Goal: Task Accomplishment & Management: Use online tool/utility

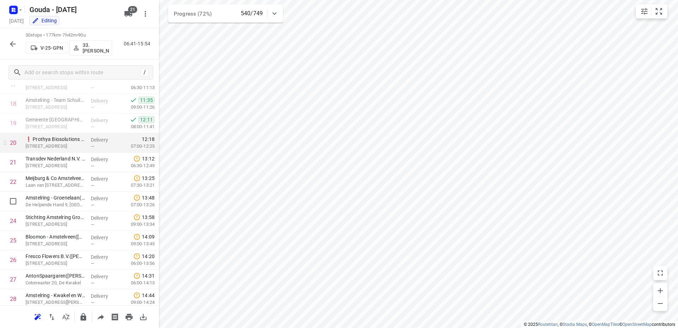
scroll to position [349, 0]
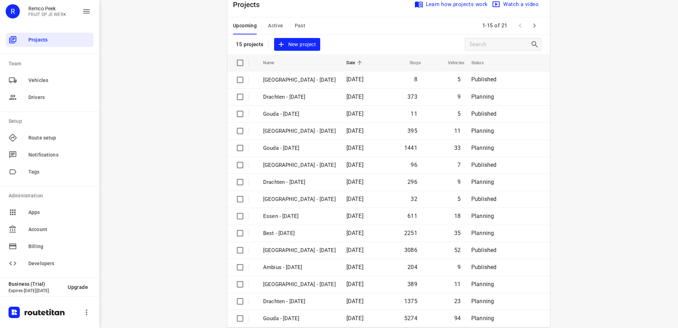
scroll to position [31, 0]
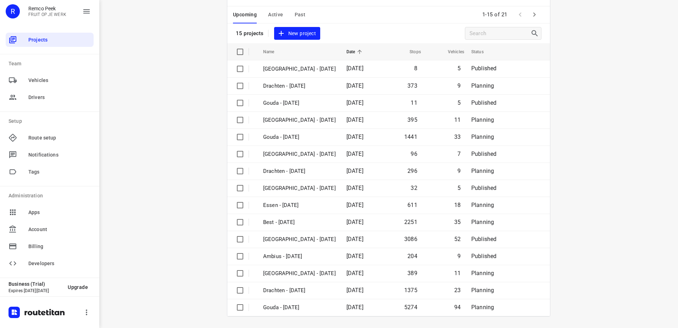
click at [403, 20] on div "Upcoming Active Past 1-15 of 21" at bounding box center [388, 14] width 323 height 17
click at [537, 13] on button "button" at bounding box center [534, 14] width 14 height 14
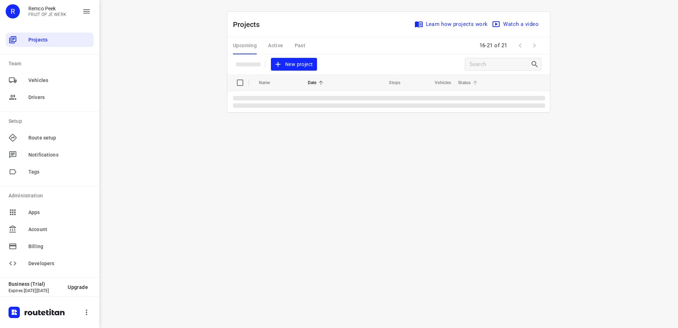
scroll to position [0, 0]
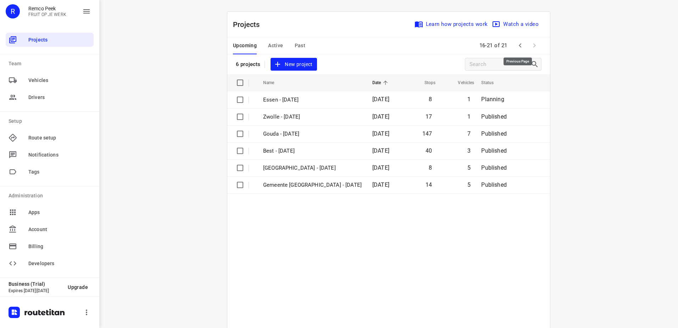
click at [516, 43] on icon "button" at bounding box center [520, 45] width 9 height 9
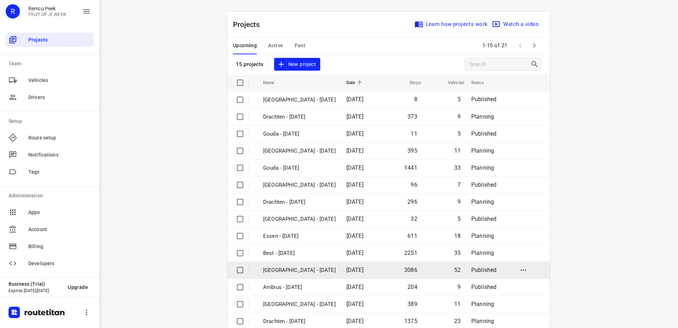
scroll to position [31, 0]
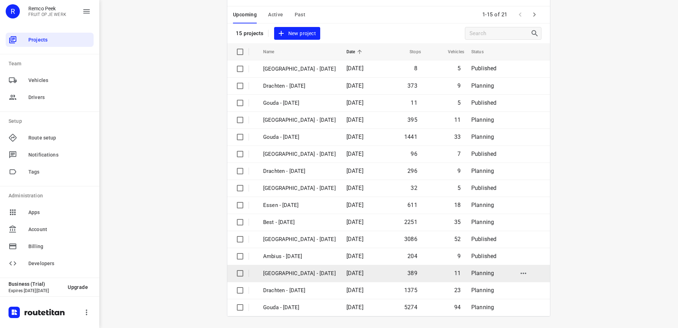
click at [322, 269] on p "[GEOGRAPHIC_DATA] - [DATE]" at bounding box center [299, 273] width 73 height 8
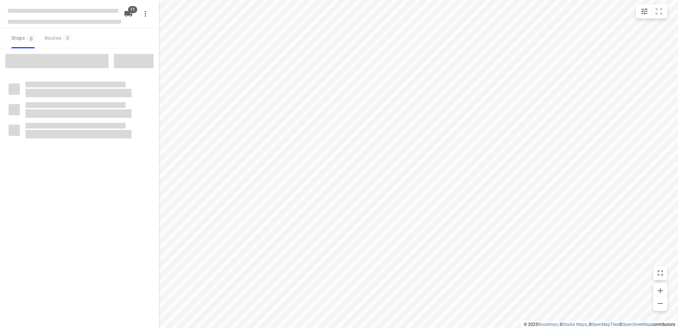
checkbox input "true"
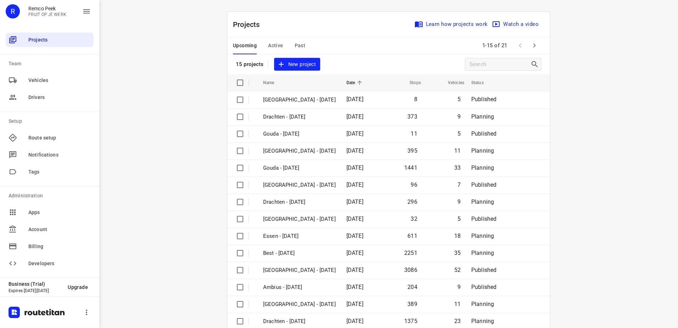
click at [277, 43] on span "Active" at bounding box center [275, 45] width 15 height 9
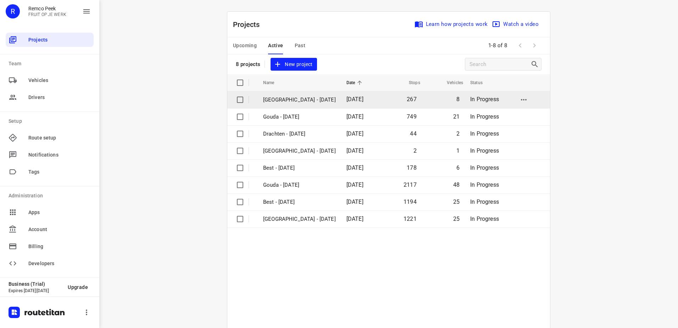
click at [311, 97] on p "Zwolle - Thursday" at bounding box center [299, 100] width 73 height 8
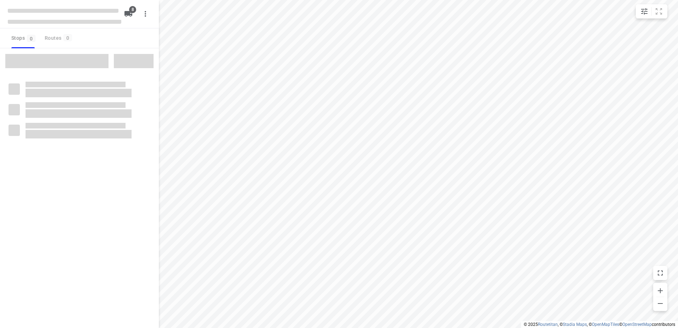
checkbox input "true"
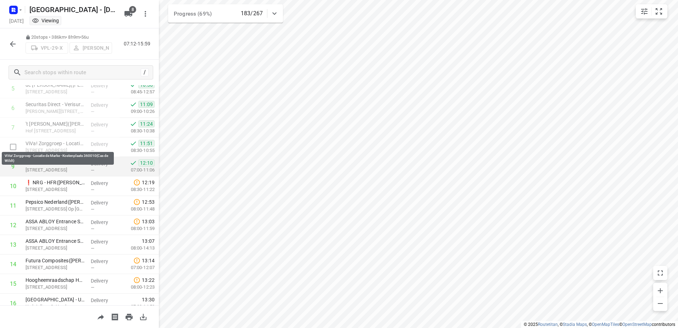
scroll to position [119, 0]
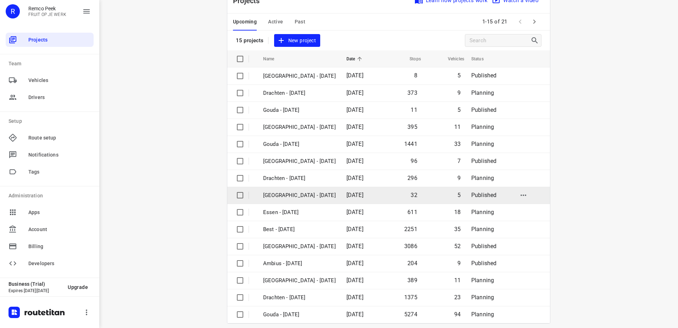
scroll to position [31, 0]
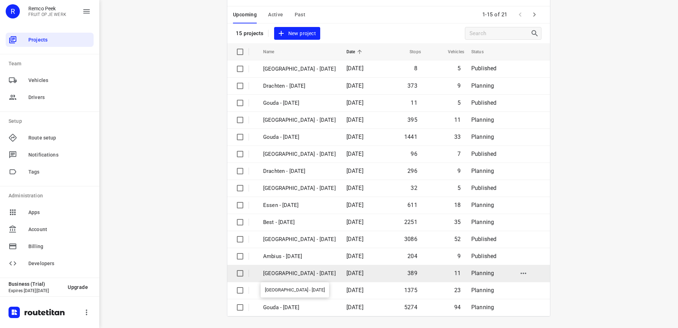
click at [295, 271] on p "[GEOGRAPHIC_DATA] - [DATE]" at bounding box center [299, 273] width 73 height 8
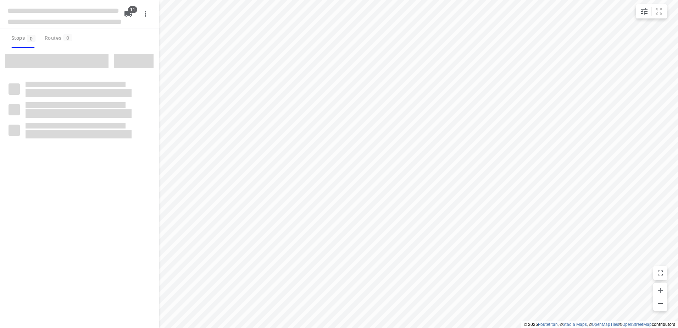
checkbox input "true"
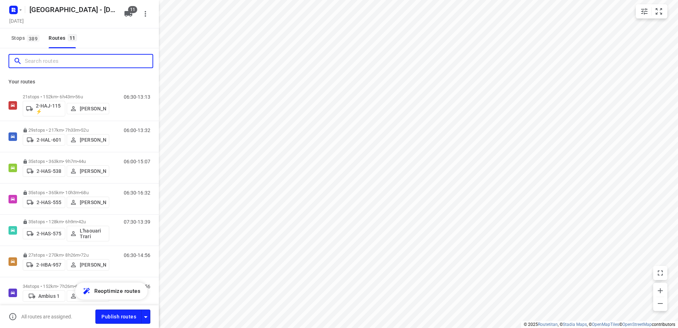
click at [62, 62] on input "Search routes" at bounding box center [89, 61] width 128 height 11
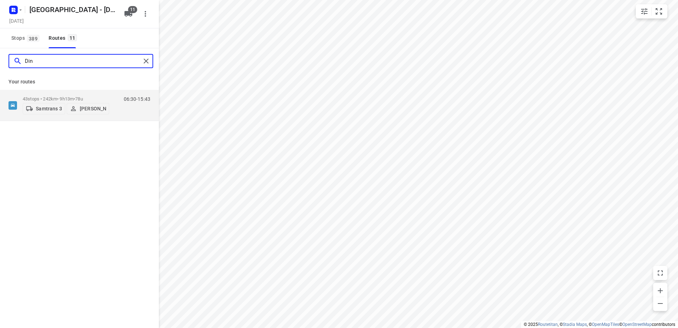
type input "Din"
drag, startPoint x: 62, startPoint y: 62, endPoint x: -16, endPoint y: 74, distance: 78.6
click at [0, 74] on html "i © 2025 Routetitan , © Stadia Maps , © OpenMapTiles © OpenStreetMap contributo…" at bounding box center [339, 164] width 678 height 328
type input "w"
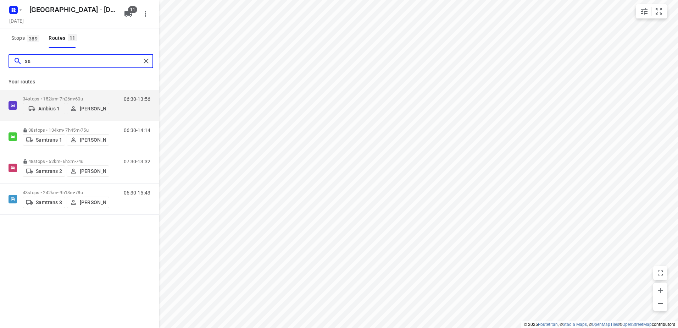
type input "s"
type input "sam"
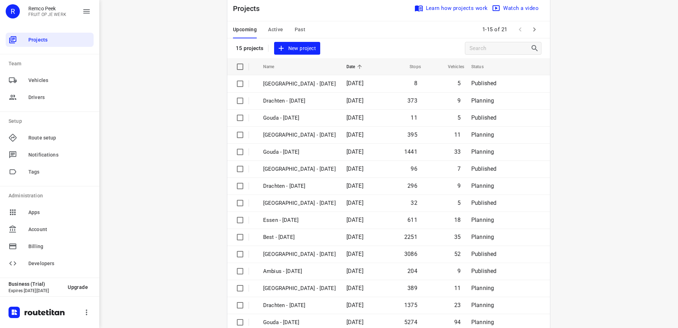
scroll to position [31, 0]
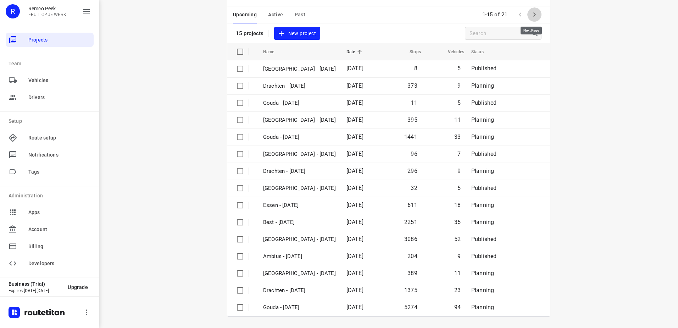
click at [533, 16] on icon "button" at bounding box center [534, 14] width 2 height 4
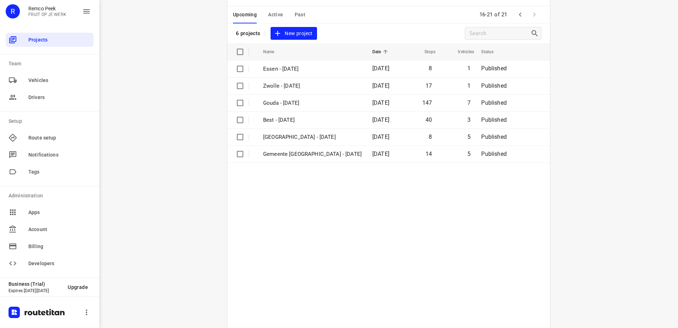
scroll to position [0, 0]
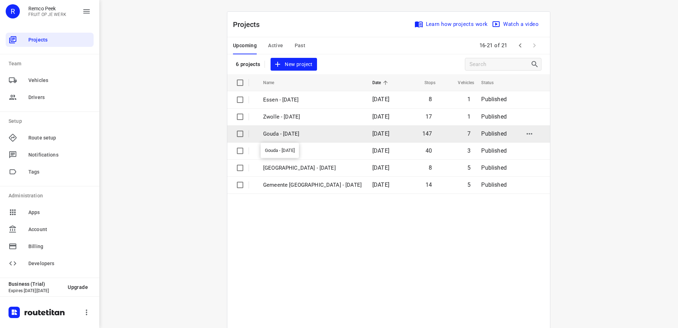
click at [298, 137] on p "Gouda - Friday" at bounding box center [312, 134] width 99 height 8
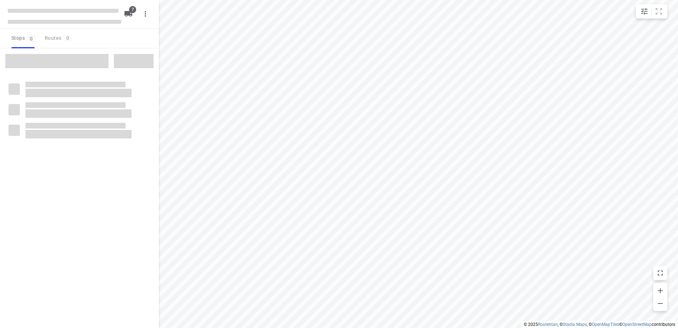
checkbox input "true"
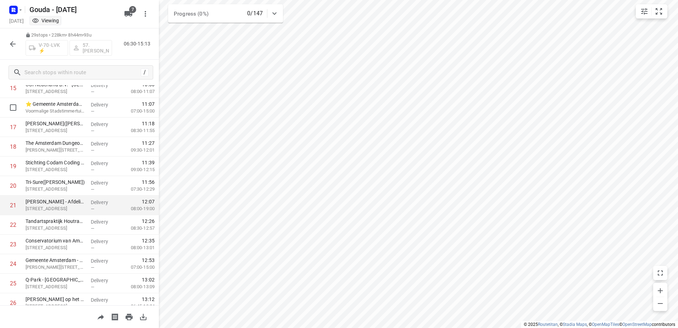
scroll to position [355, 0]
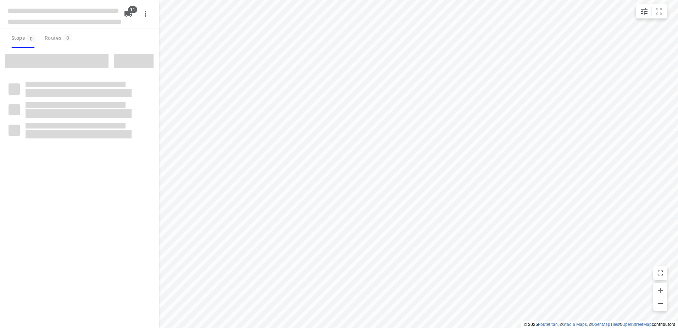
checkbox input "true"
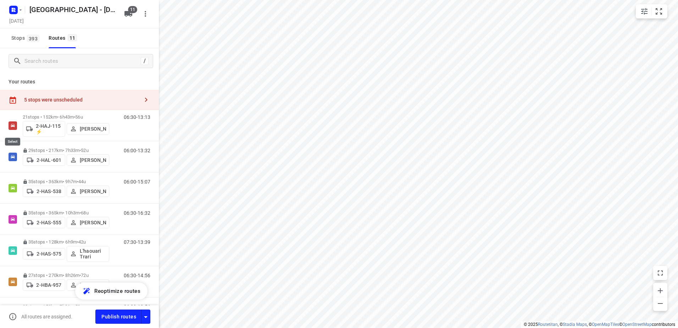
drag, startPoint x: 9, startPoint y: 126, endPoint x: 9, endPoint y: 108, distance: 18.1
click at [0, 0] on input "checkbox" at bounding box center [0, 0] width 0 height 0
checkbox input "true"
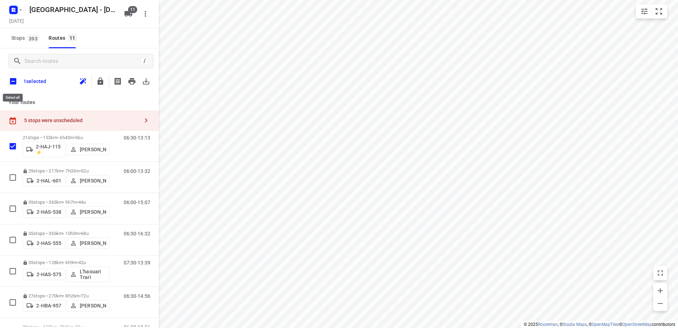
click at [11, 78] on input "checkbox" at bounding box center [13, 81] width 15 height 15
checkbox input "true"
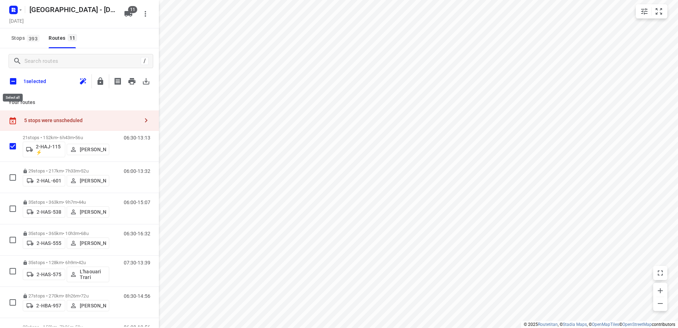
checkbox input "true"
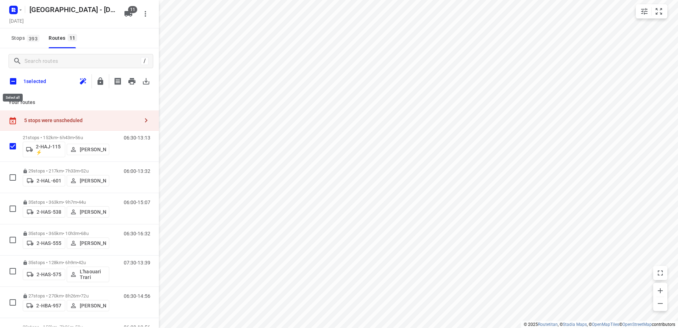
checkbox input "true"
click at [104, 81] on icon "button" at bounding box center [100, 81] width 9 height 9
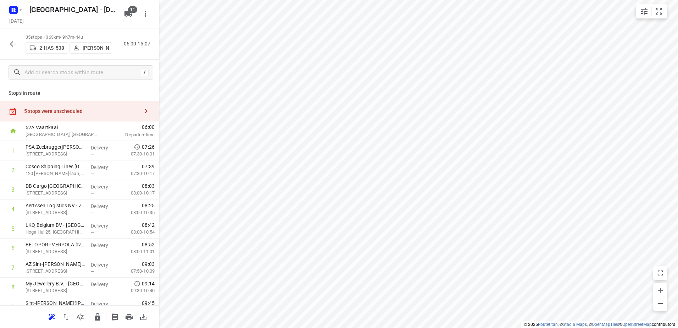
drag, startPoint x: 49, startPoint y: 104, endPoint x: 146, endPoint y: 104, distance: 97.5
click at [49, 104] on div "5 stops were unscheduled" at bounding box center [79, 111] width 159 height 20
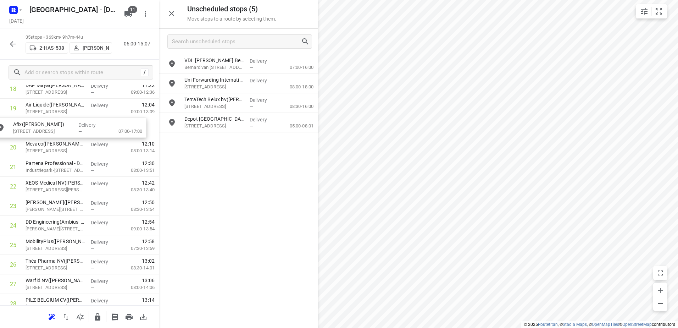
scroll to position [392, 4]
drag, startPoint x: 232, startPoint y: 120, endPoint x: 60, endPoint y: 147, distance: 173.7
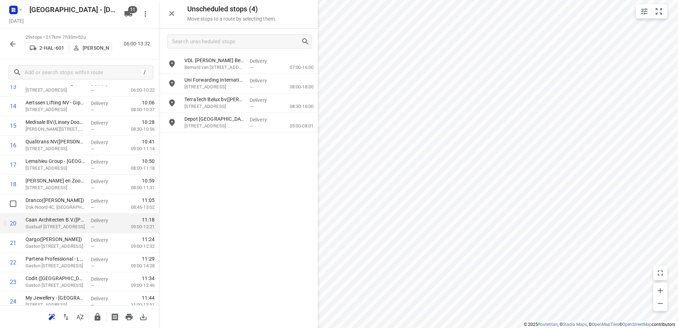
scroll to position [314, 0]
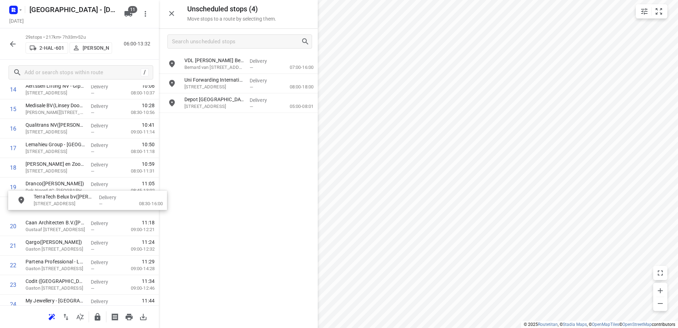
drag, startPoint x: 215, startPoint y: 100, endPoint x: 55, endPoint y: 199, distance: 188.0
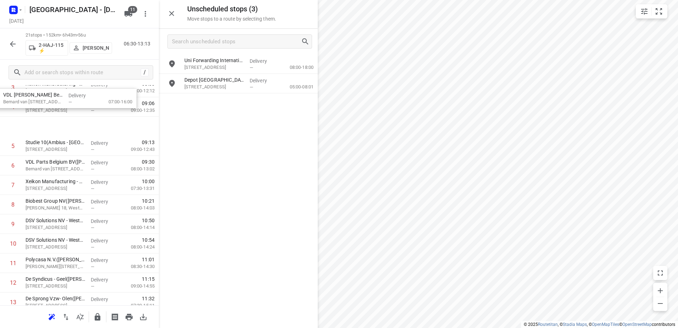
scroll to position [87, 0]
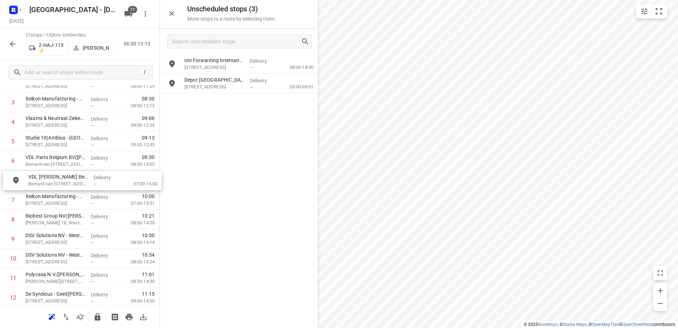
drag, startPoint x: 230, startPoint y: 68, endPoint x: 67, endPoint y: 187, distance: 201.5
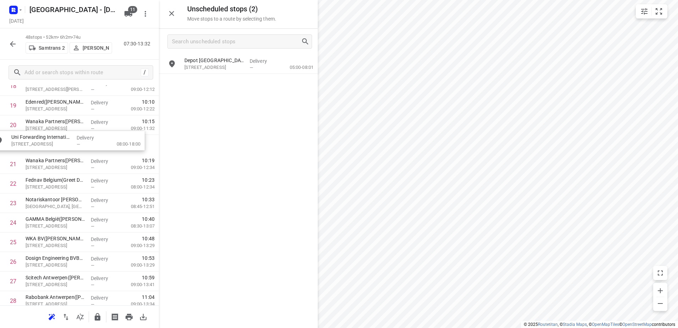
scroll to position [396, 0]
drag, startPoint x: 215, startPoint y: 68, endPoint x: 44, endPoint y: 153, distance: 190.9
click at [12, 43] on icon "button" at bounding box center [13, 44] width 6 height 6
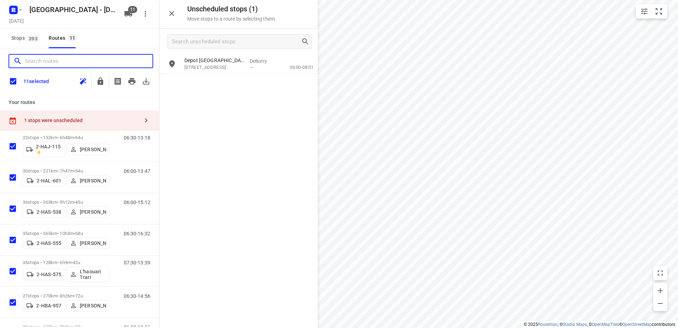
click at [59, 58] on input "Search routes" at bounding box center [89, 61] width 128 height 11
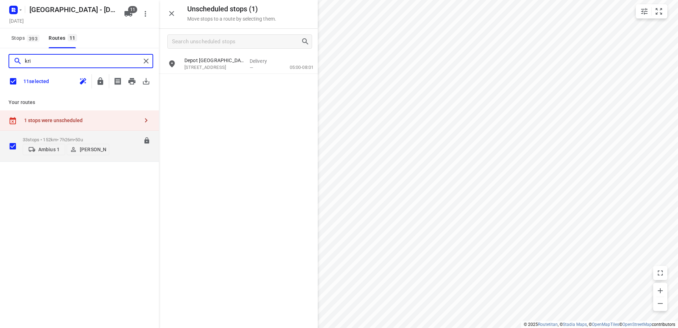
type input "kri"
click at [73, 130] on div "33 stops • 152km • 7h26m • 50u Ambius 1 [PERSON_NAME] 06:30-13:56" at bounding box center [79, 145] width 159 height 31
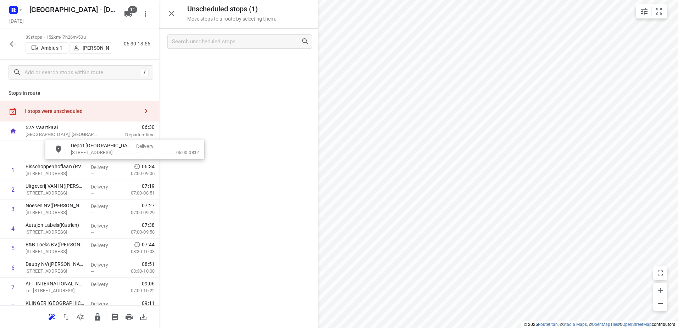
drag, startPoint x: 230, startPoint y: 56, endPoint x: 75, endPoint y: 151, distance: 181.7
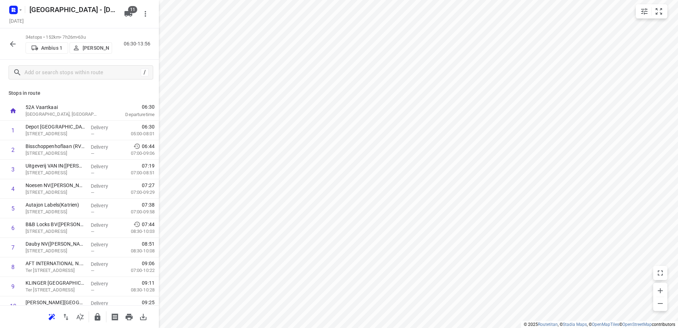
click at [13, 44] on icon "button" at bounding box center [13, 44] width 6 height 6
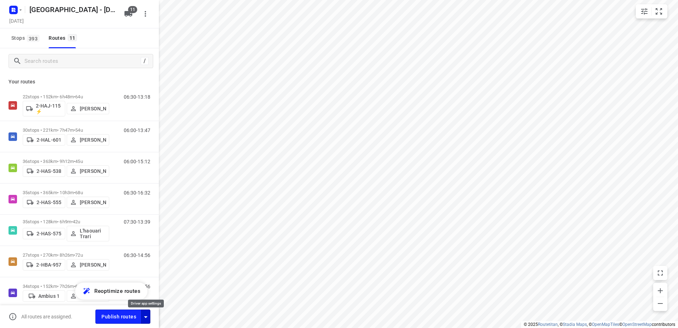
click at [143, 317] on icon "button" at bounding box center [145, 316] width 9 height 9
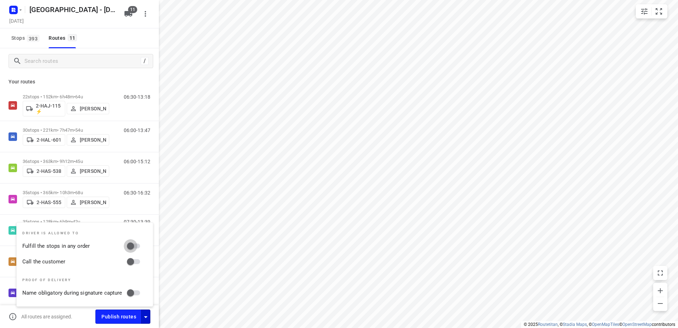
click at [136, 245] on input "Fulfill the stops in any order" at bounding box center [130, 245] width 40 height 13
checkbox input "true"
click at [139, 262] on input "Call the customer" at bounding box center [130, 261] width 40 height 13
checkbox input "true"
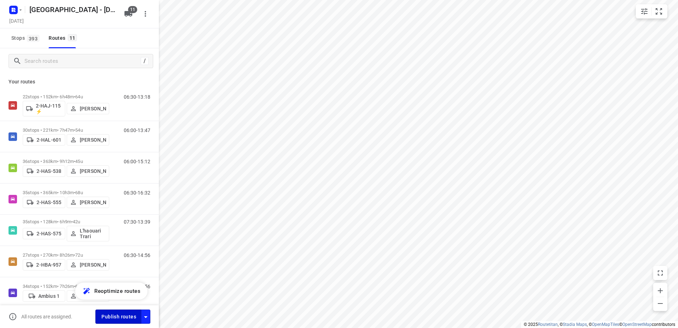
click at [132, 315] on span "Publish routes" at bounding box center [118, 316] width 35 height 9
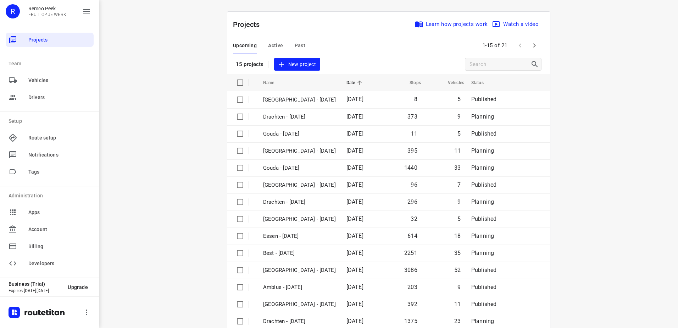
click at [273, 45] on span "Active" at bounding box center [275, 45] width 15 height 9
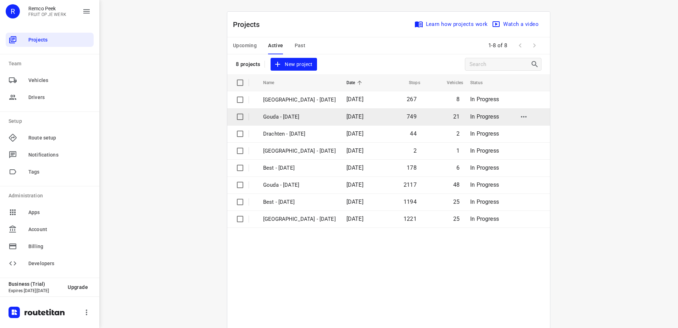
click at [314, 121] on p "Gouda - [DATE]" at bounding box center [299, 117] width 73 height 8
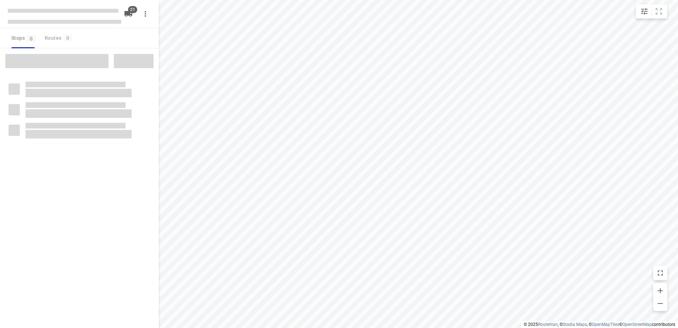
checkbox input "true"
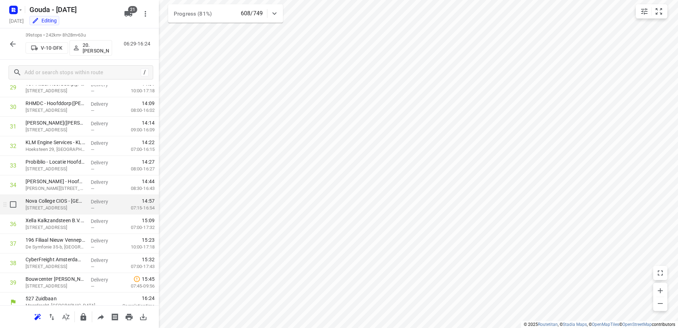
scroll to position [596, 0]
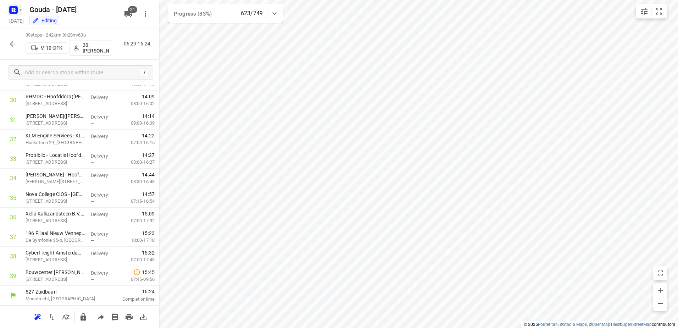
click at [11, 7] on rect "button" at bounding box center [13, 10] width 9 height 9
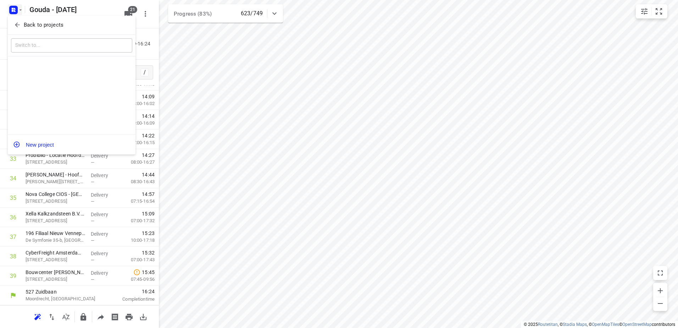
click at [22, 27] on span "Back to projects" at bounding box center [72, 25] width 116 height 8
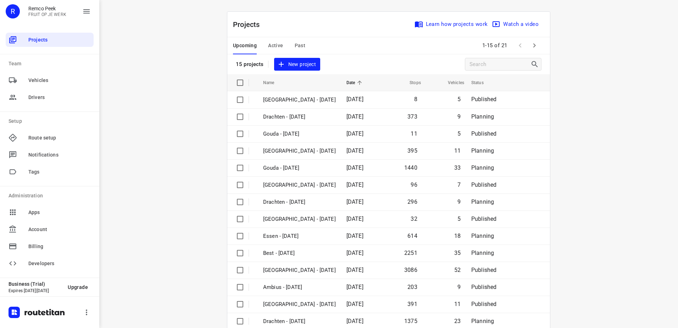
click at [278, 46] on span "Active" at bounding box center [275, 45] width 15 height 9
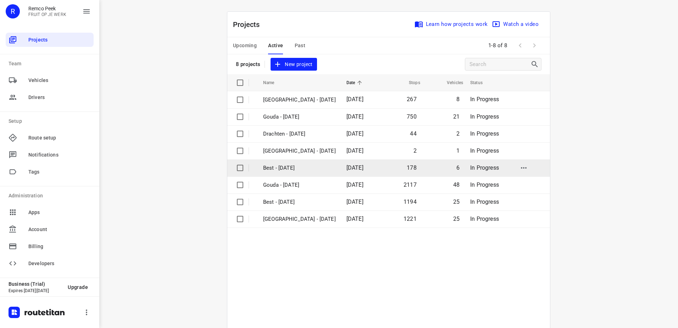
click at [308, 174] on td "Best - [DATE]" at bounding box center [298, 167] width 85 height 17
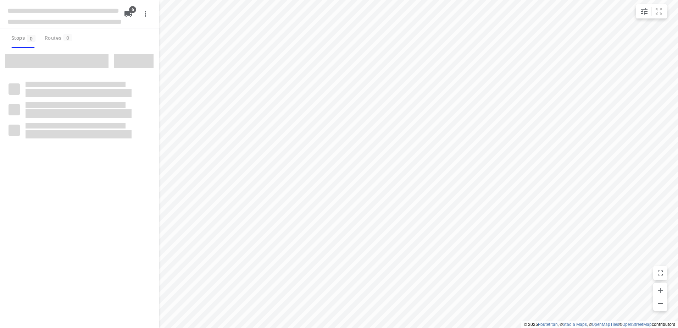
checkbox input "true"
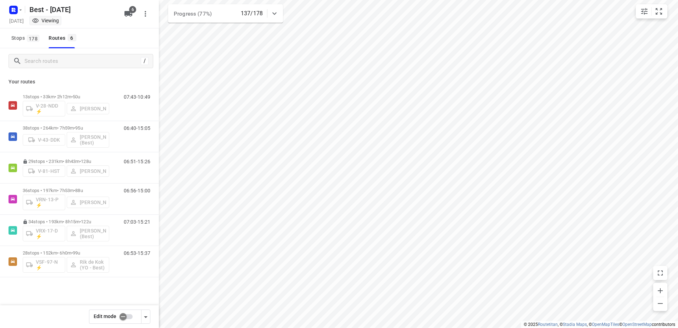
click at [132, 318] on input "checkbox" at bounding box center [123, 315] width 40 height 13
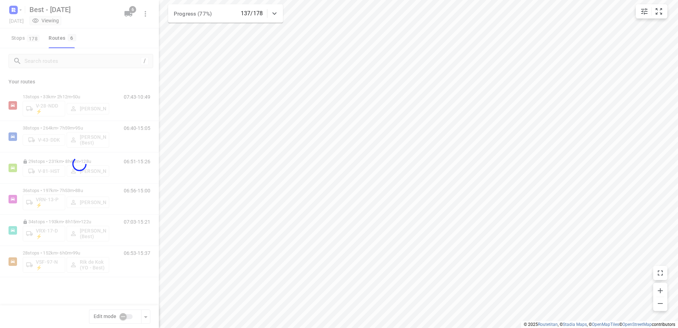
click at [84, 60] on div at bounding box center [79, 164] width 159 height 328
checkbox input "true"
click at [84, 60] on div at bounding box center [79, 164] width 159 height 328
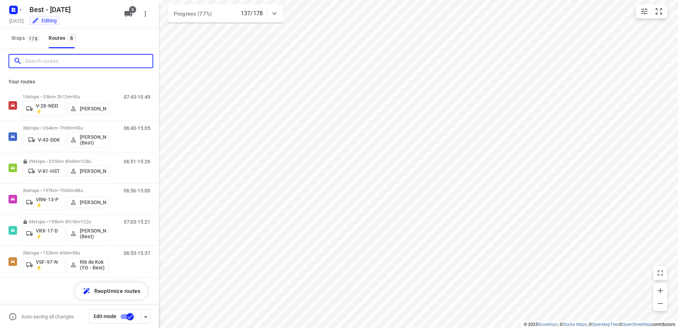
click at [82, 60] on input "Search routes" at bounding box center [89, 61] width 128 height 11
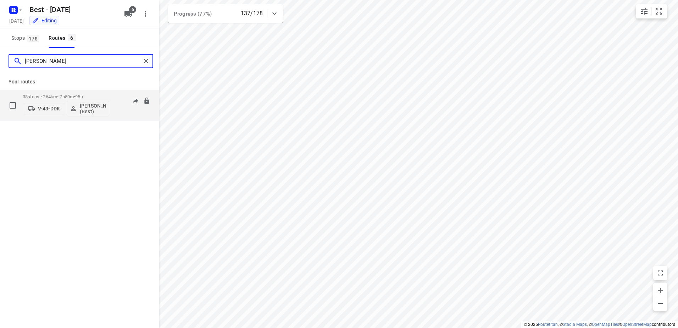
type input "Mustafa"
click at [66, 96] on p "38 stops • 264km • 7h59m • 95u" at bounding box center [66, 96] width 87 height 5
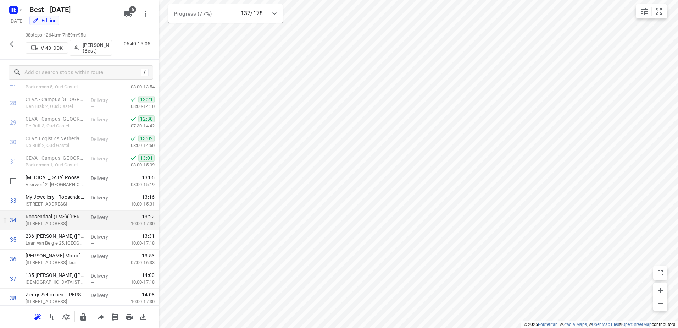
scroll to position [576, 0]
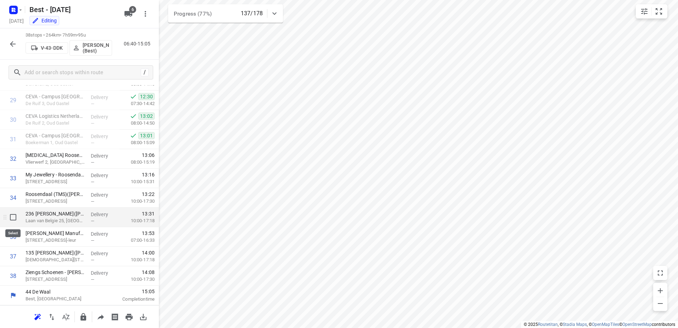
click at [13, 215] on input "checkbox" at bounding box center [13, 217] width 14 height 14
checkbox input "true"
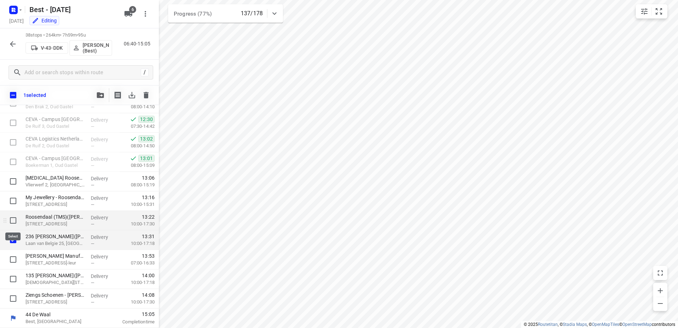
scroll to position [573, 0]
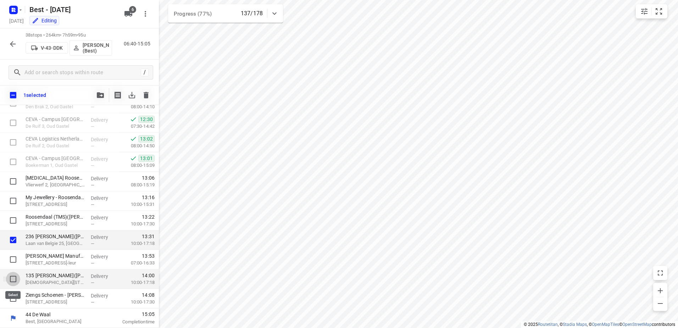
click at [13, 276] on input "checkbox" at bounding box center [13, 279] width 14 height 14
checkbox input "true"
click at [13, 296] on input "checkbox" at bounding box center [13, 298] width 14 height 14
checkbox input "true"
click at [97, 99] on button "button" at bounding box center [100, 95] width 14 height 14
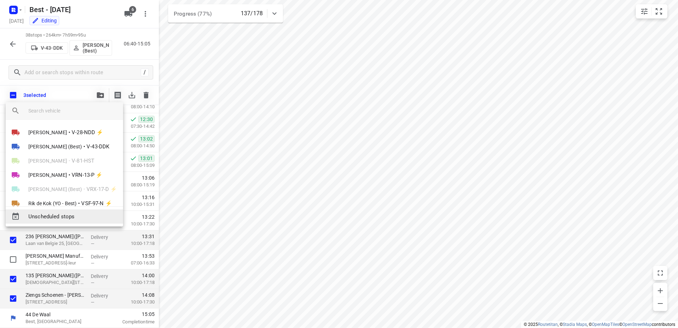
click at [80, 211] on div "Unscheduled stops" at bounding box center [64, 216] width 117 height 14
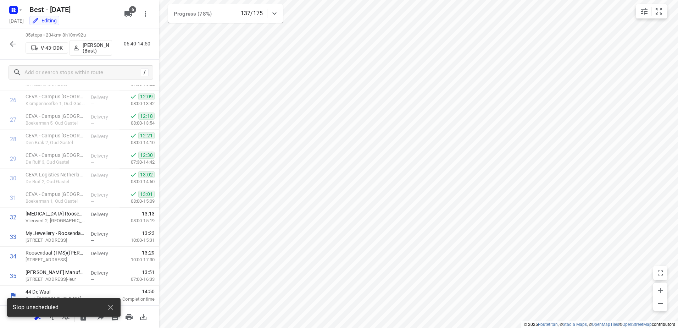
scroll to position [538, 0]
